Goal: Information Seeking & Learning: Learn about a topic

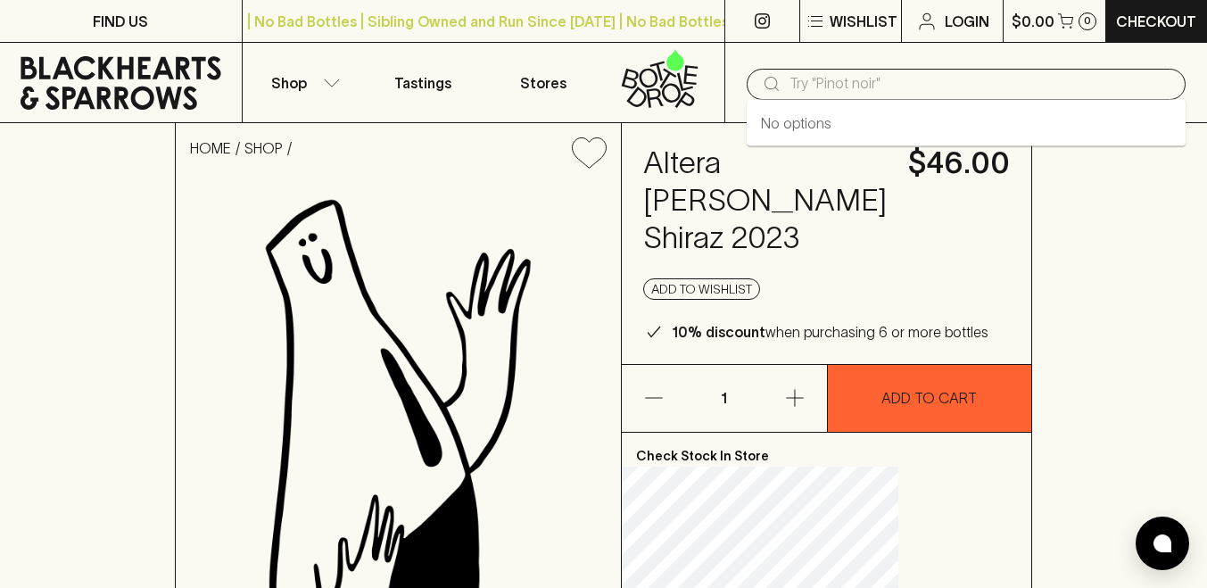
click at [857, 90] on input "text" at bounding box center [981, 84] width 382 height 29
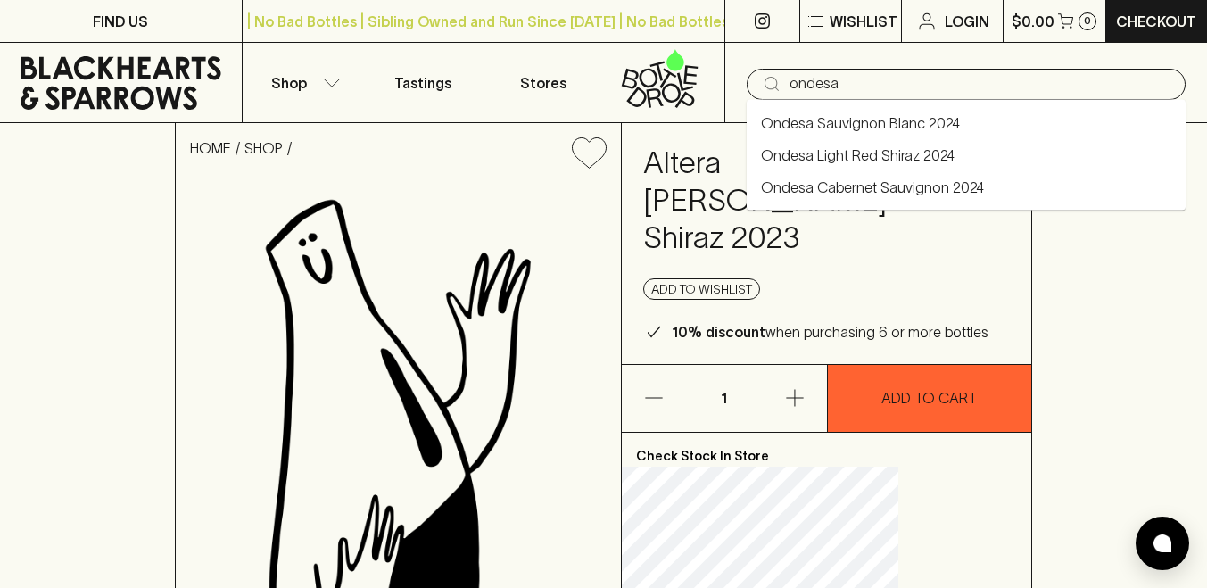
click at [884, 125] on link "Ondesa Sauvignon Blanc 2024" at bounding box center [860, 122] width 199 height 21
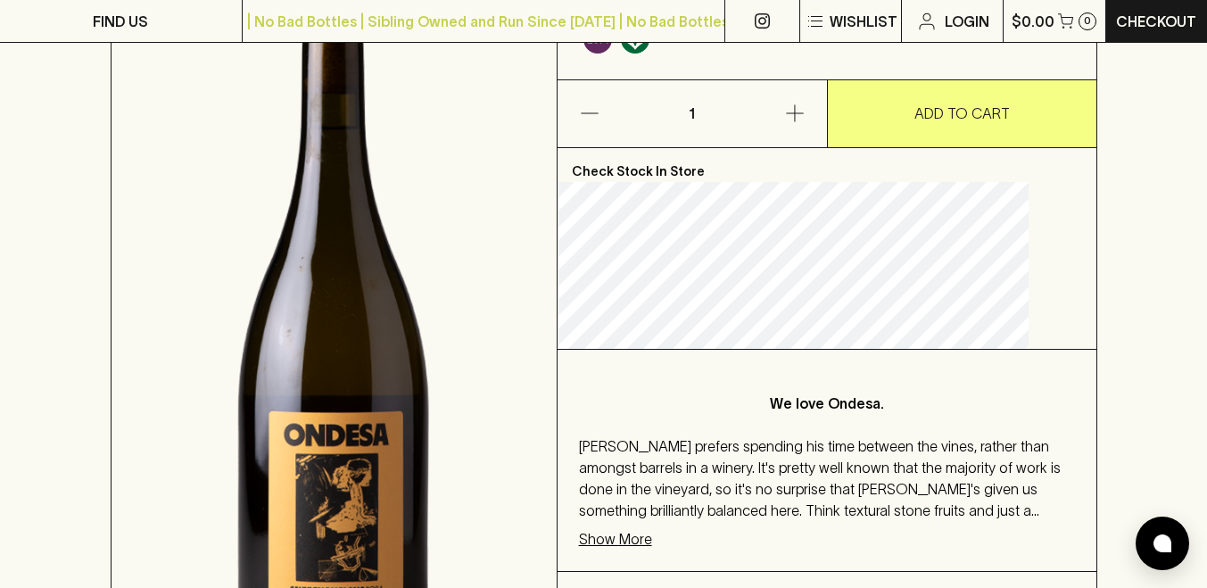
scroll to position [453, 0]
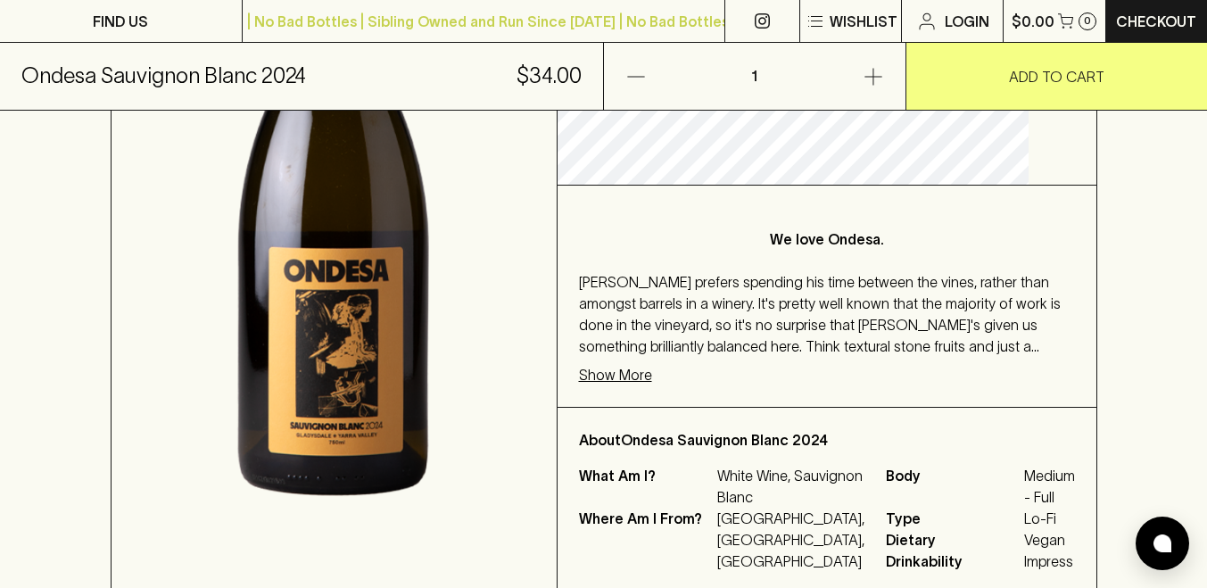
click at [652, 378] on p "Show More" at bounding box center [615, 374] width 73 height 21
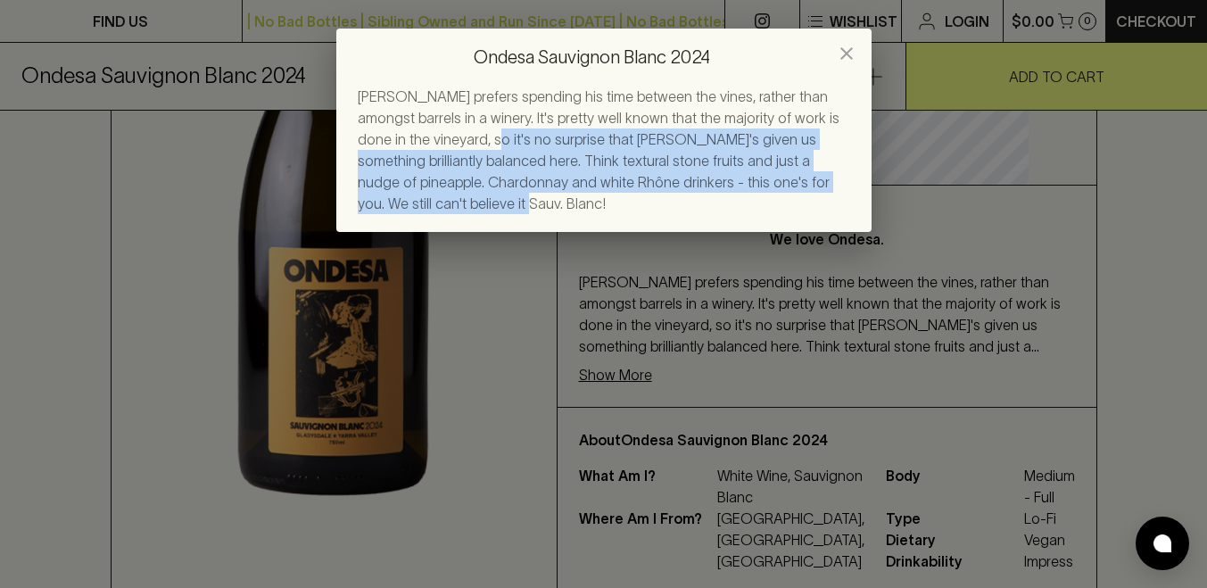
drag, startPoint x: 436, startPoint y: 138, endPoint x: 896, endPoint y: 222, distance: 467.0
click at [897, 222] on div "Ondesa Sauvignon Blanc 2024 [PERSON_NAME] prefers spending his time between the…" at bounding box center [603, 294] width 1207 height 588
copy span "t's no surprise that [PERSON_NAME]'s given us something brilliantly balanced he…"
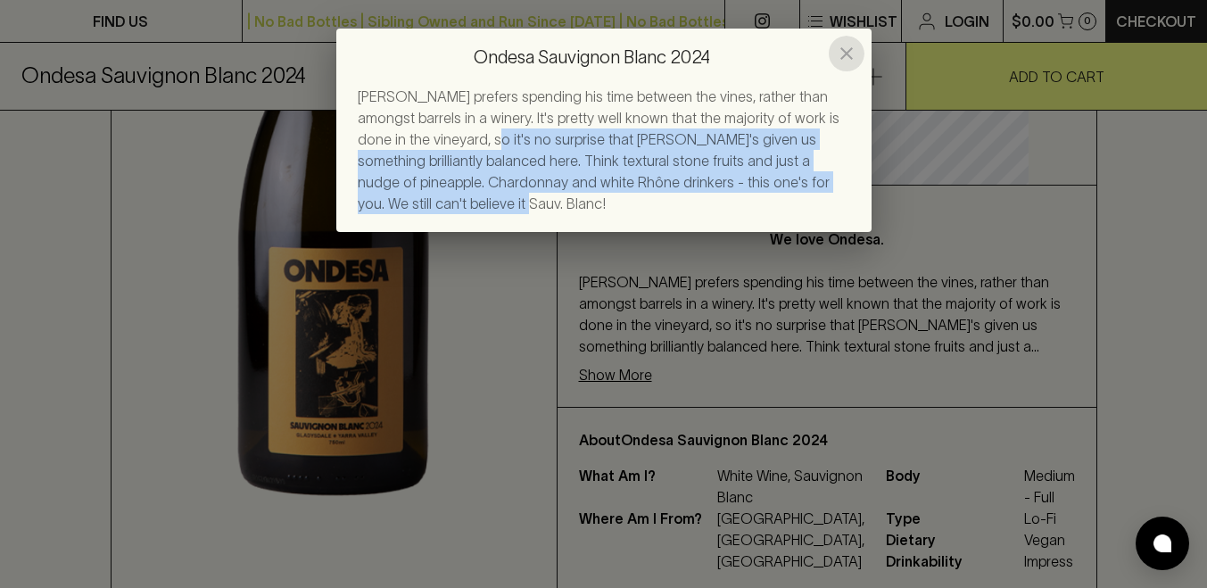
click at [849, 52] on icon "close" at bounding box center [846, 53] width 21 height 21
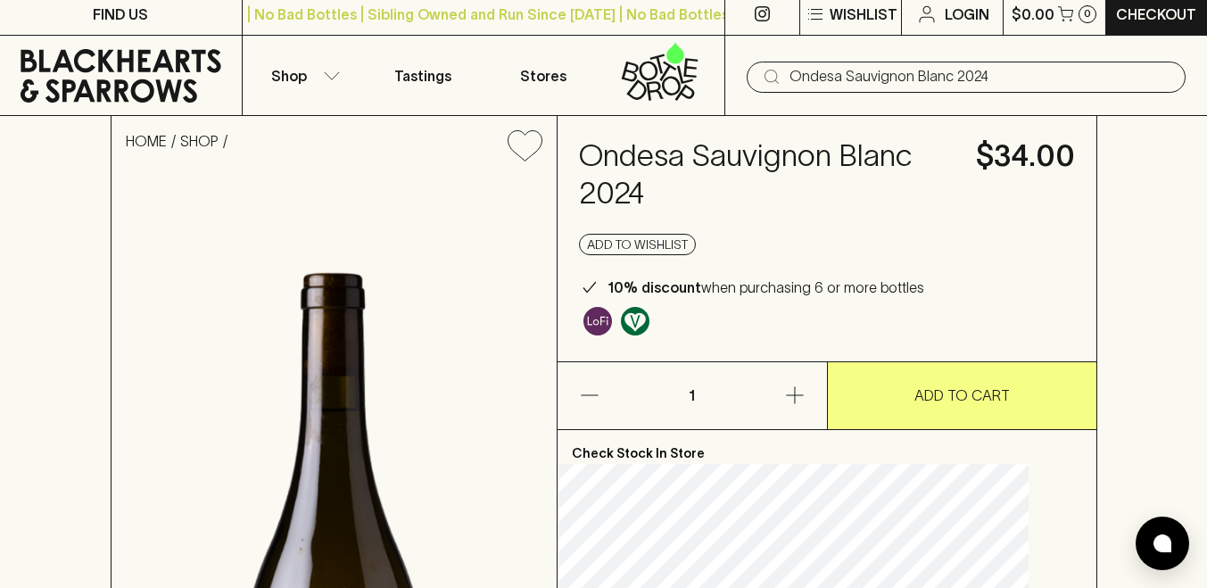
scroll to position [0, 0]
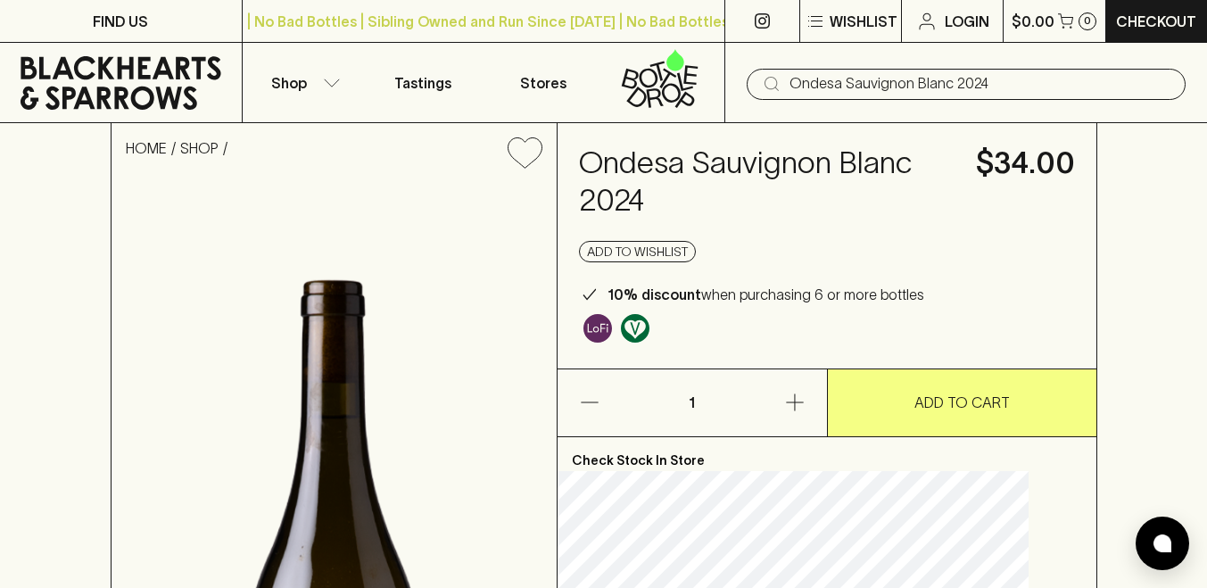
click at [840, 79] on input "Ondesa Sauvignon Blanc 2024" at bounding box center [981, 84] width 382 height 29
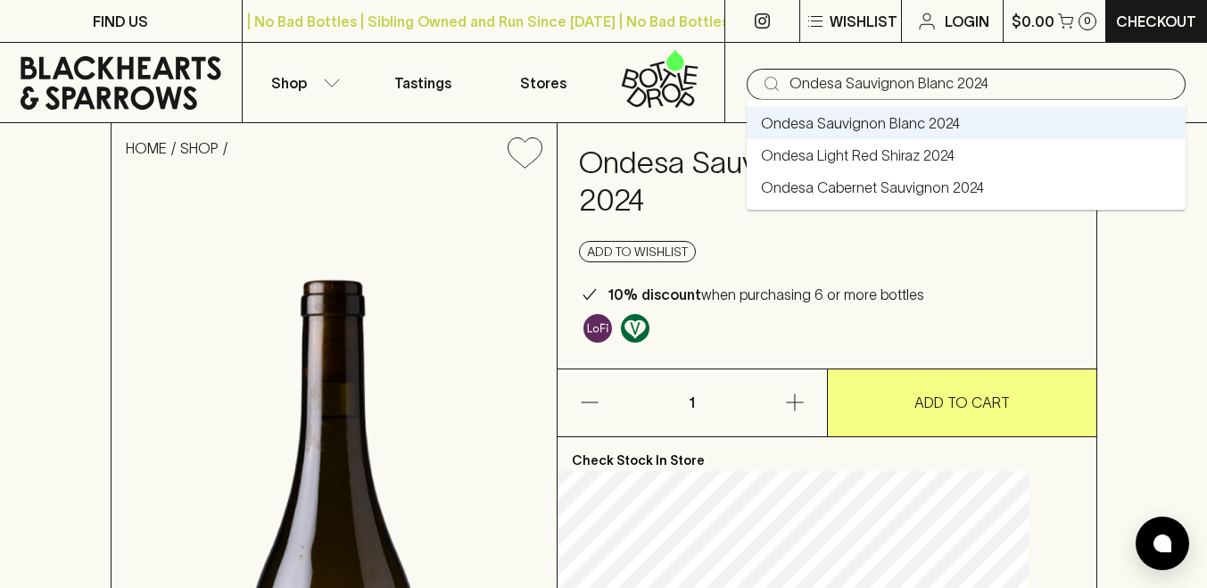
click at [844, 177] on link "Ondesa Cabernet Sauvignon 2024" at bounding box center [872, 187] width 223 height 21
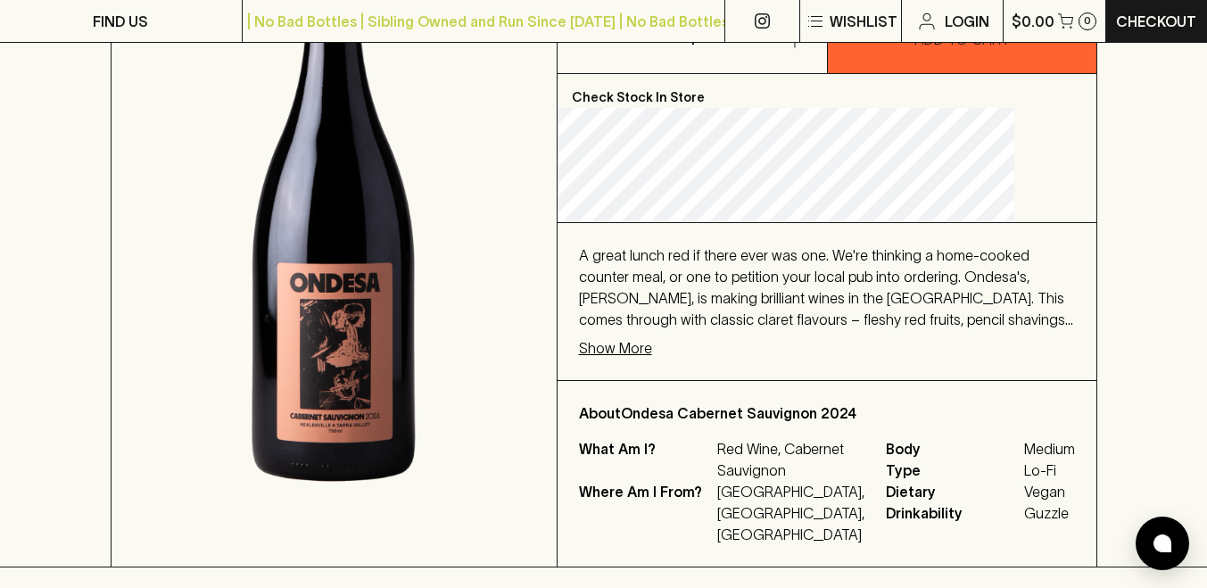
scroll to position [378, 0]
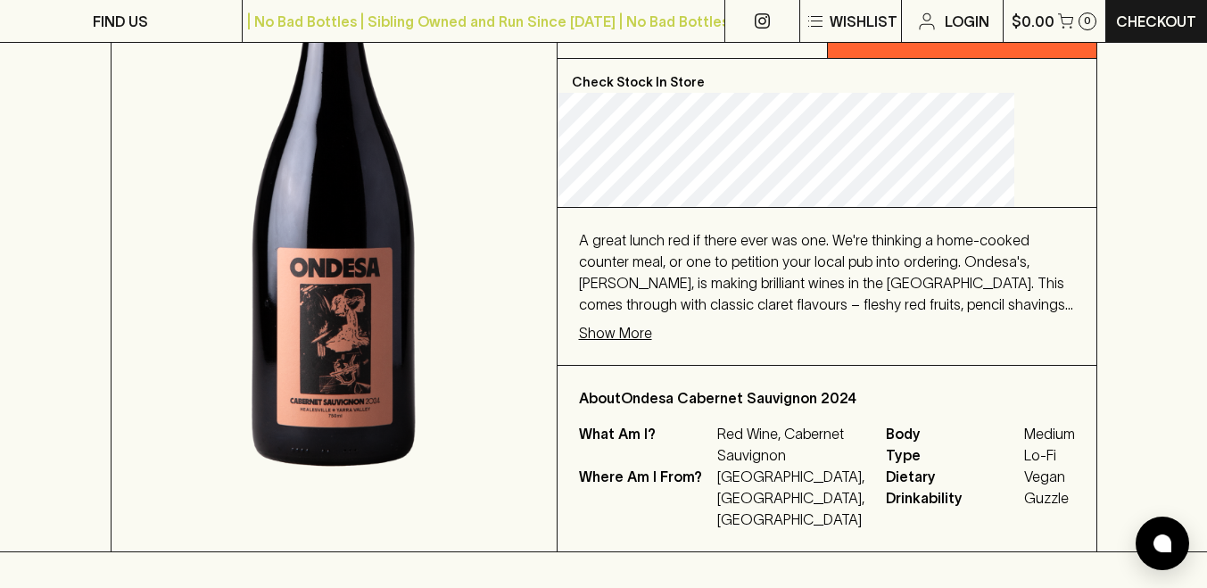
click at [713, 317] on div "A great lunch red if there ever was one. We're thinking a home-cooked counter m…" at bounding box center [827, 286] width 539 height 157
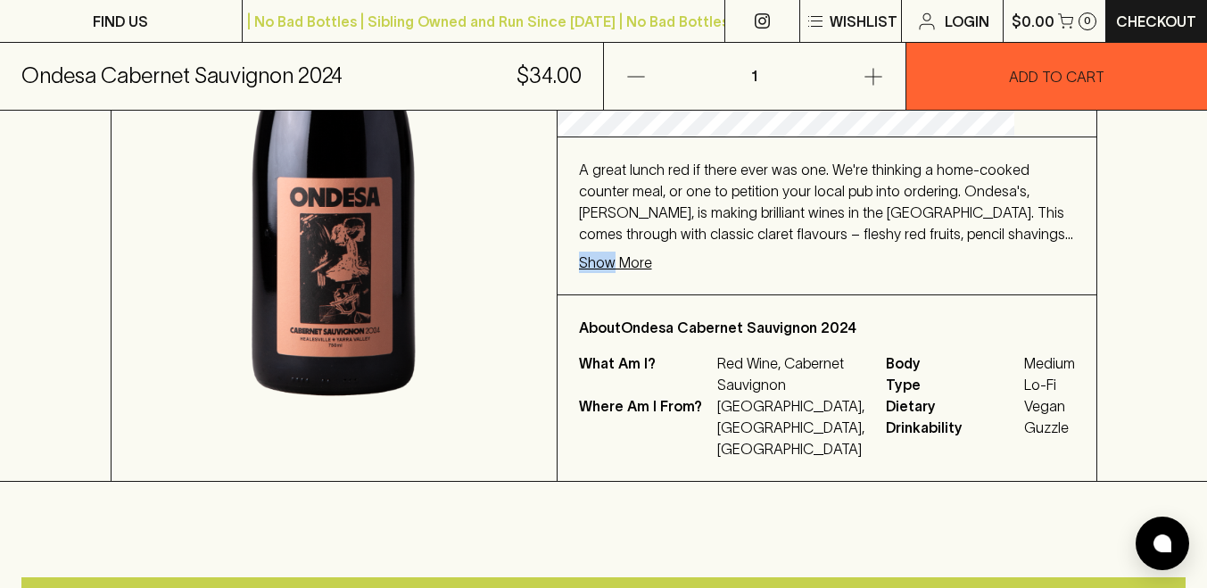
scroll to position [451, 0]
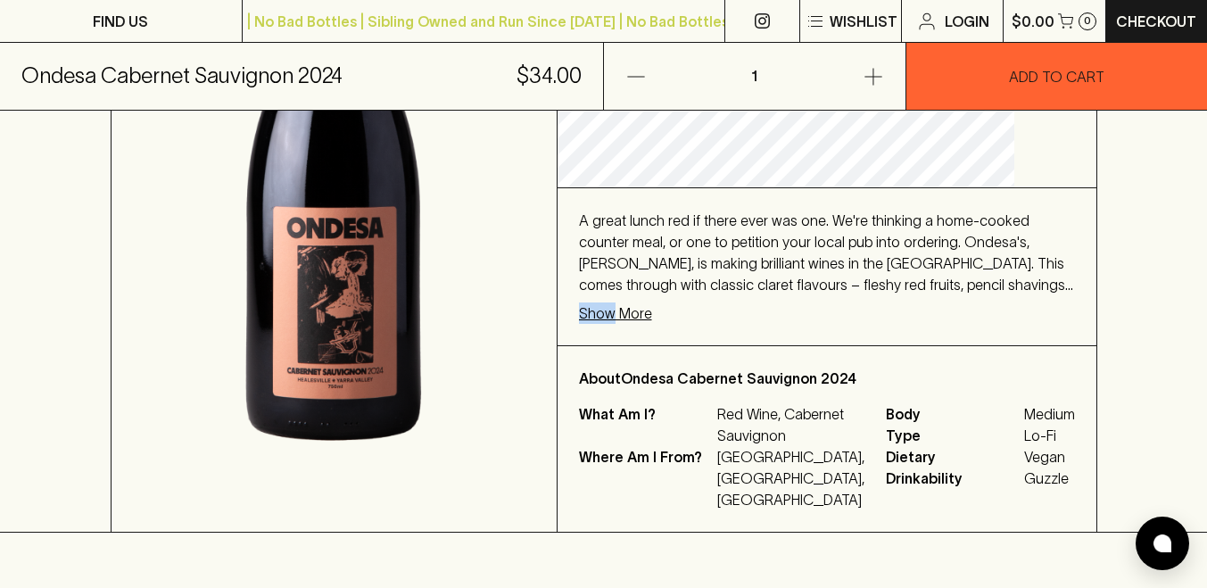
click at [652, 303] on p "Show More" at bounding box center [615, 312] width 73 height 21
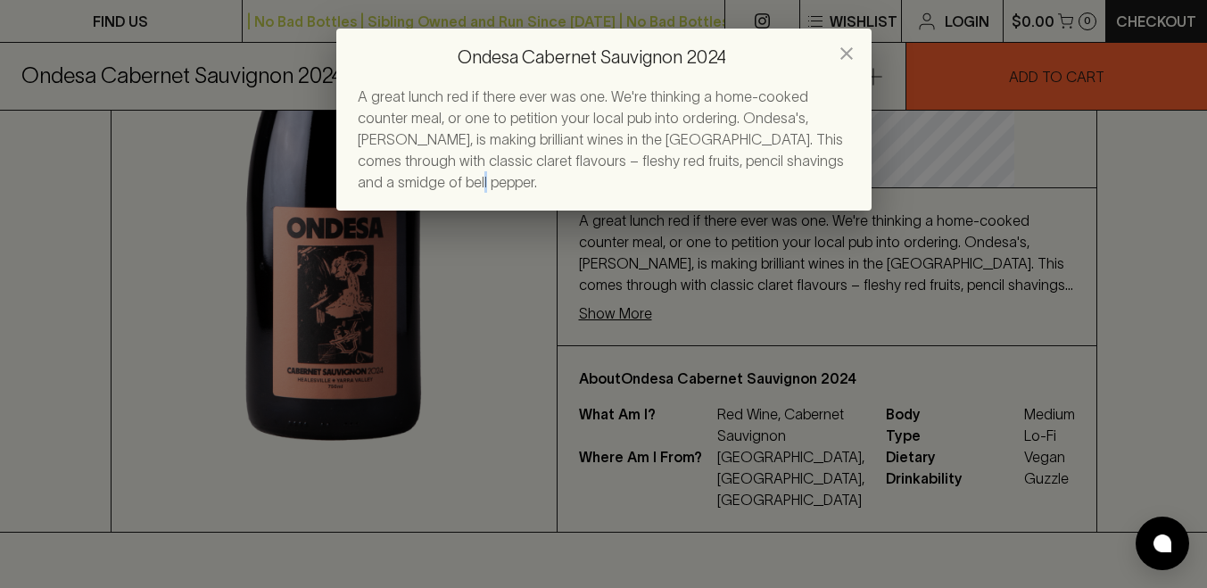
click at [680, 303] on div "Ondesa Cabernet Sauvignon 2024 A great lunch red if there ever was one. We're t…" at bounding box center [603, 294] width 1207 height 588
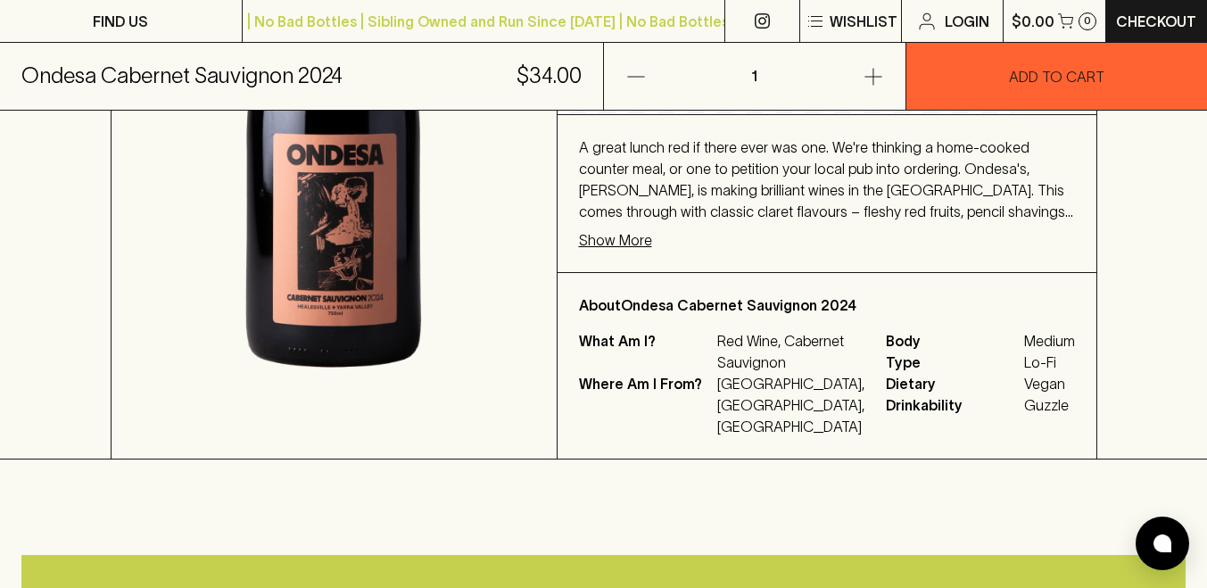
scroll to position [531, 0]
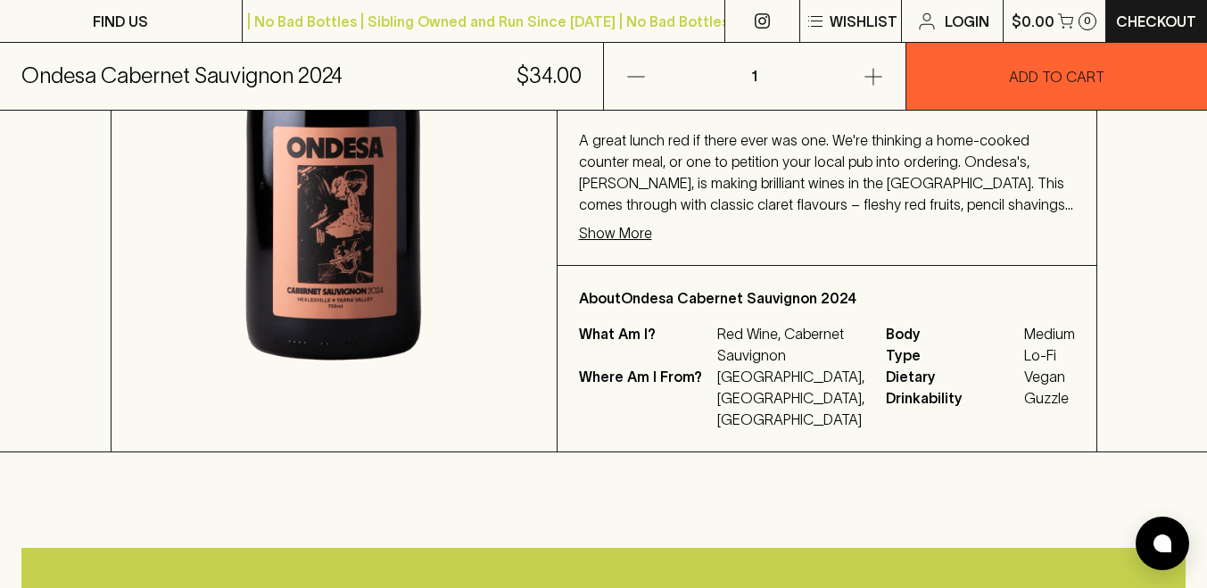
click at [652, 238] on p "Show More" at bounding box center [615, 232] width 73 height 21
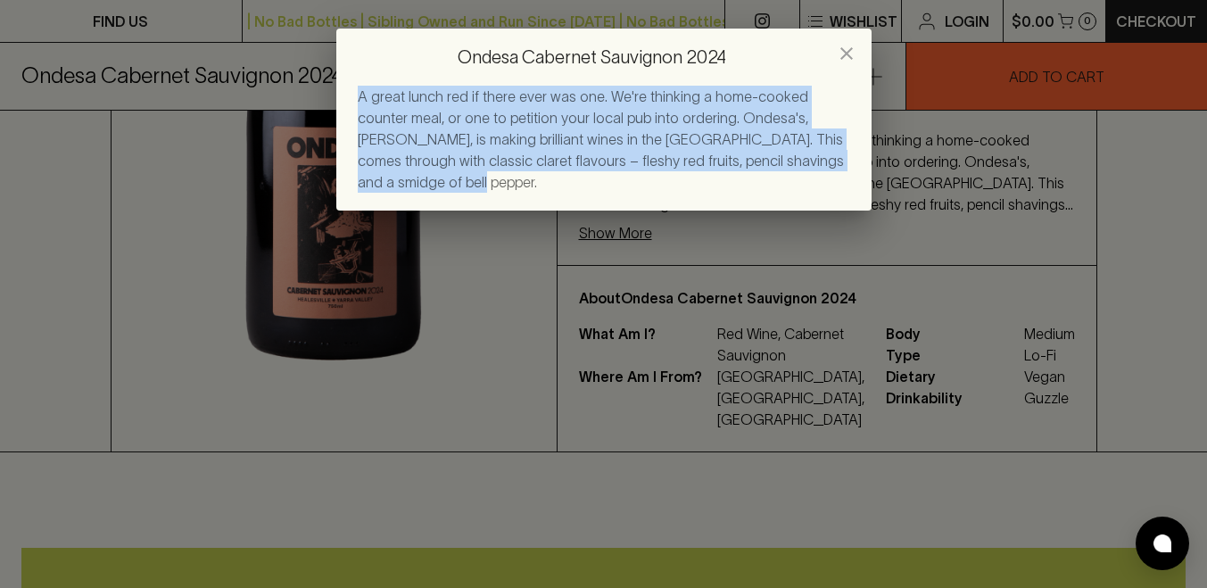
drag, startPoint x: 800, startPoint y: 159, endPoint x: 404, endPoint y: 76, distance: 404.7
click at [404, 76] on div "Ondesa Cabernet Sauvignon 2024 A great lunch red if there ever was one. We're t…" at bounding box center [603, 120] width 535 height 182
copy div "A great lunch red if there ever was one. We're thinking a home-cooked counter m…"
click at [587, 341] on div "Ondesa Cabernet Sauvignon 2024 A great lunch red if there ever was one. We're t…" at bounding box center [603, 294] width 1207 height 588
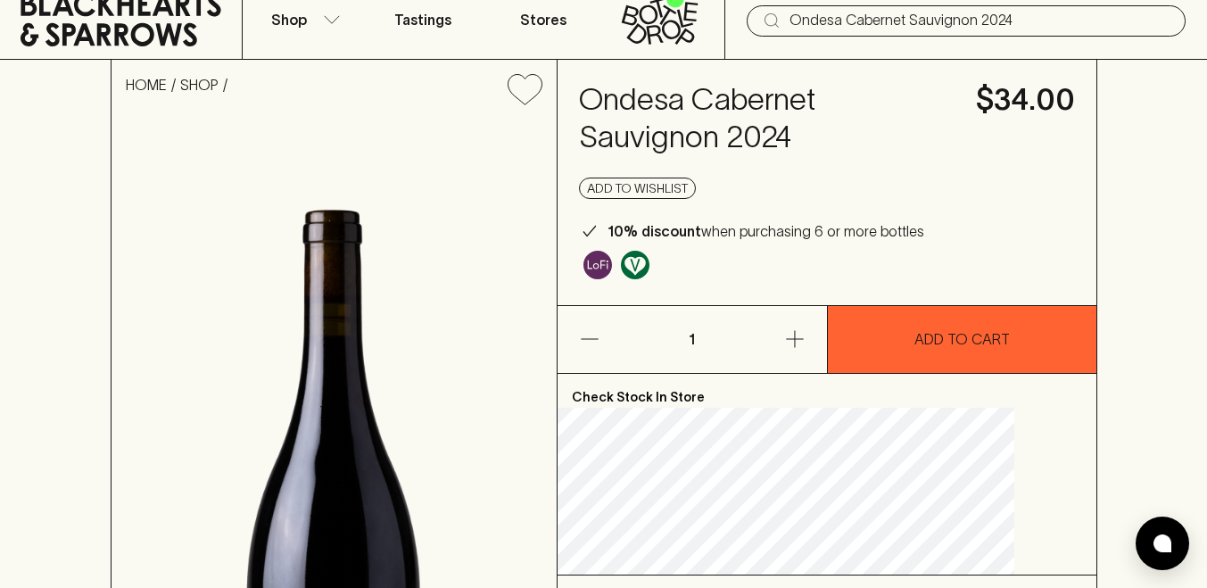
scroll to position [64, 0]
click at [881, 22] on input "Ondesa Cabernet Sauvignon 2024" at bounding box center [981, 19] width 382 height 29
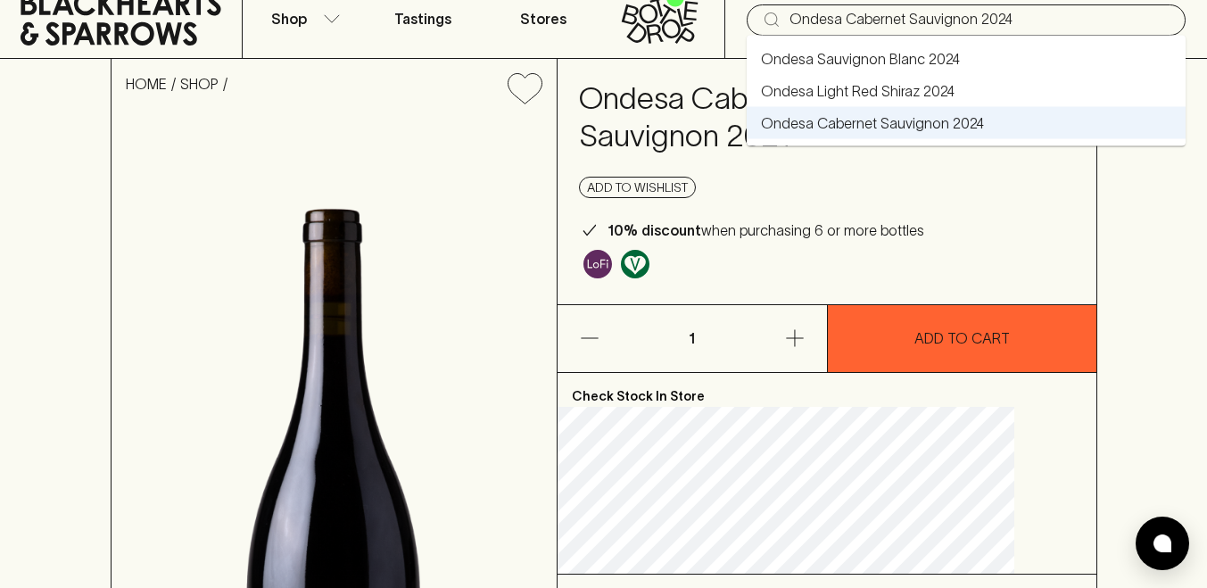
click at [877, 87] on link "Ondesa Light Red Shiraz 2024" at bounding box center [858, 90] width 194 height 21
type input "Ondesa Light Red Shiraz 2024"
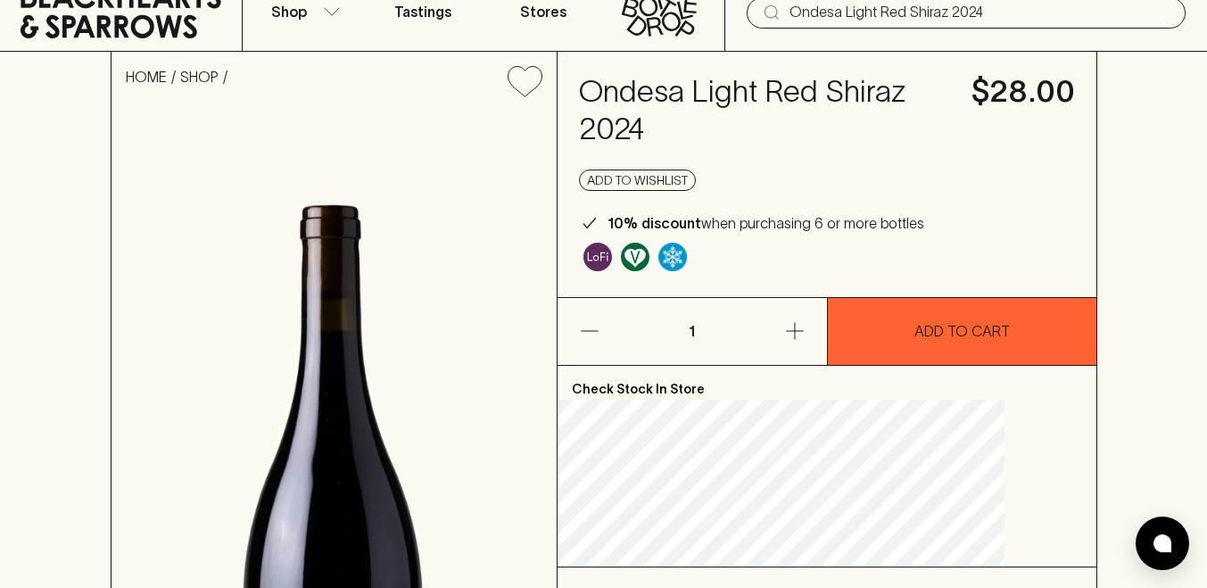
scroll to position [39, 0]
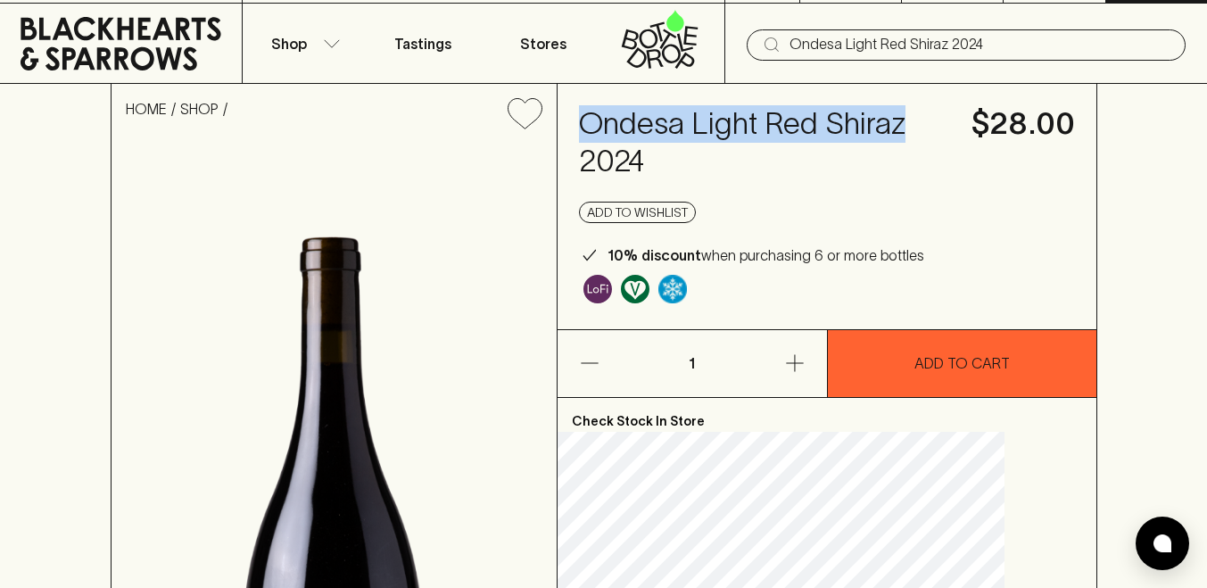
drag, startPoint x: 703, startPoint y: 164, endPoint x: 633, endPoint y: 126, distance: 79.5
click at [633, 126] on h4 "Ondesa Light Red Shiraz 2024" at bounding box center [764, 142] width 371 height 75
copy h4 "Ondesa Light Red Shiraz"
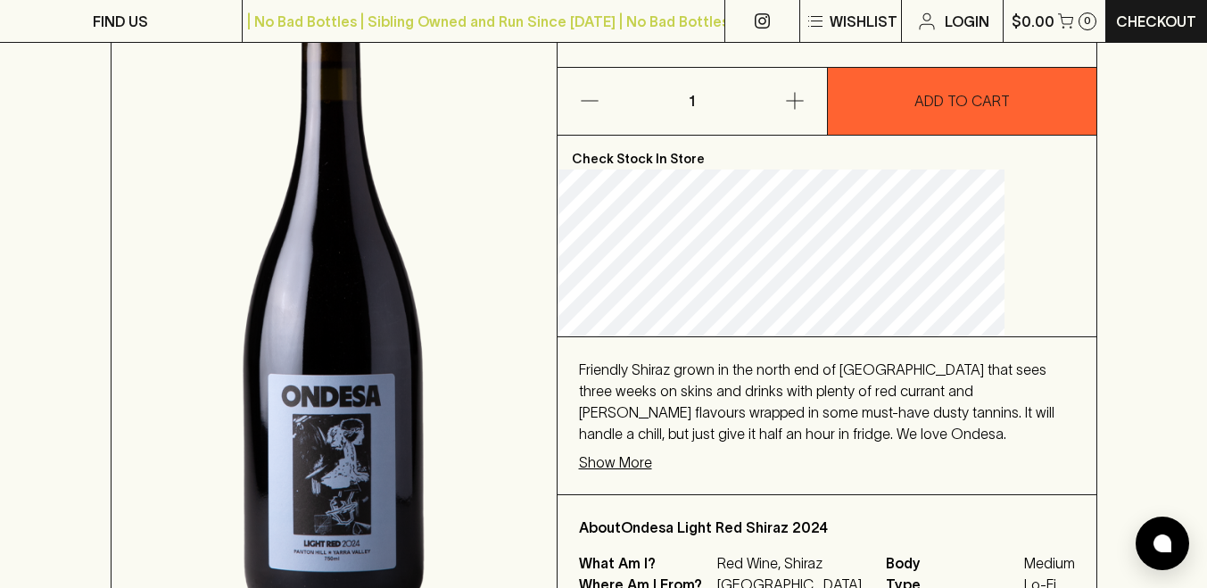
scroll to position [302, 0]
click at [645, 467] on p "Show More" at bounding box center [615, 461] width 73 height 21
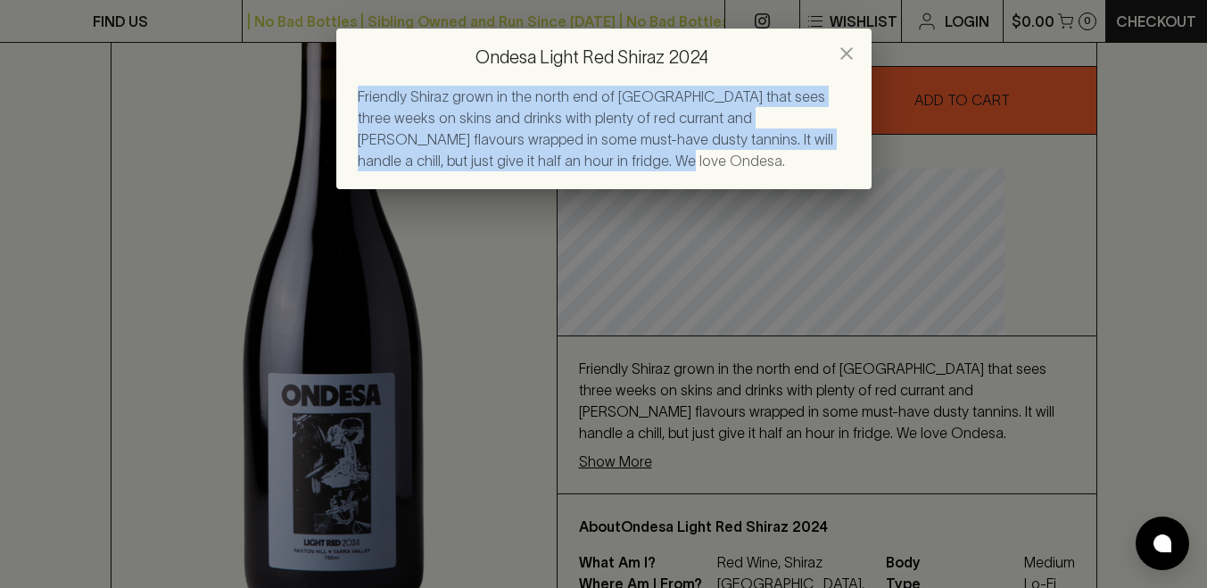
drag, startPoint x: 471, startPoint y: 161, endPoint x: 354, endPoint y: 92, distance: 135.6
click at [354, 92] on div "Friendly Shiraz grown in the north end of [GEOGRAPHIC_DATA] that sees three wee…" at bounding box center [603, 137] width 535 height 103
copy span "Friendly Shiraz grown in the north end of [GEOGRAPHIC_DATA] that sees three wee…"
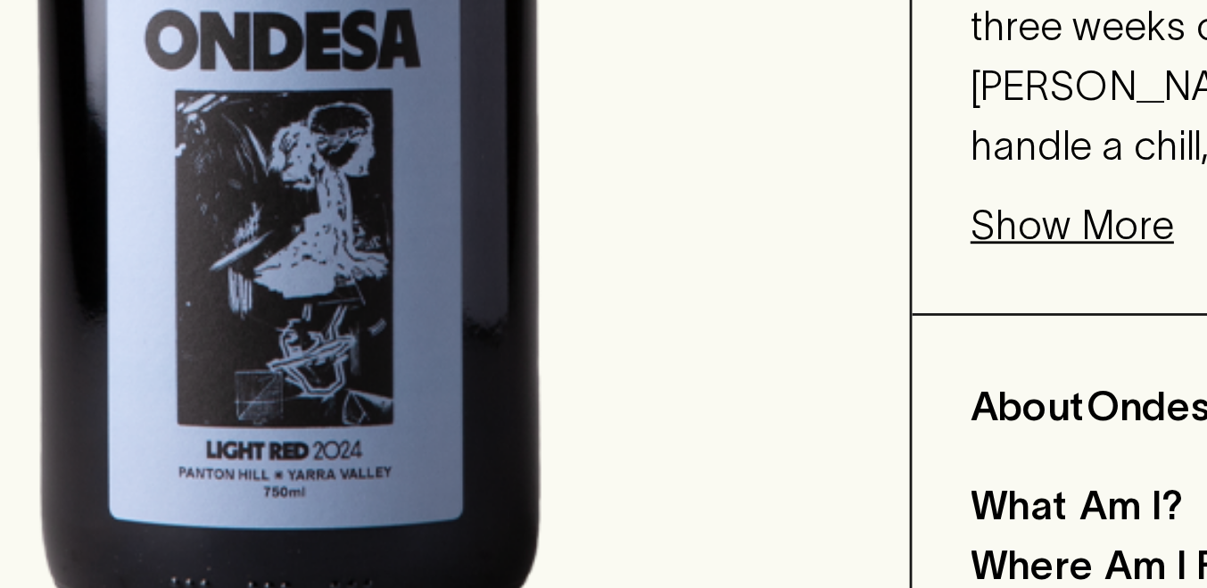
scroll to position [316, 0]
